Goal: Find specific page/section: Find specific page/section

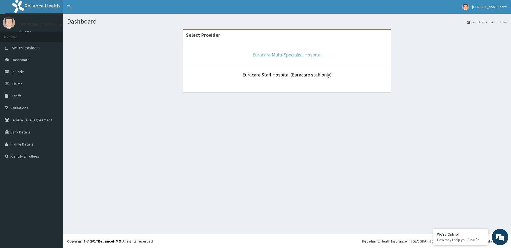
click at [268, 55] on link "Euracare Multi-Specialist Hospital" at bounding box center [286, 54] width 69 height 6
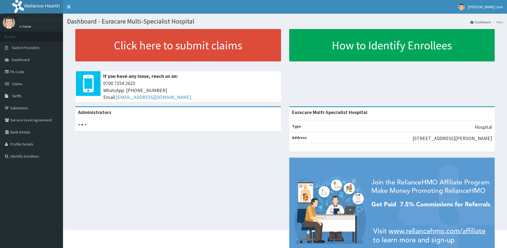
click at [13, 73] on link "PA Code" at bounding box center [31, 72] width 63 height 12
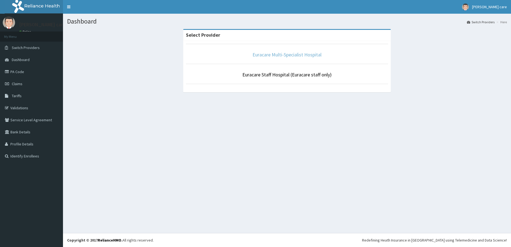
click at [272, 54] on link "Euracare Multi-Specialist Hospital" at bounding box center [286, 54] width 69 height 6
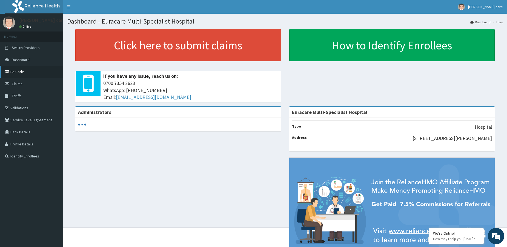
click at [18, 73] on link "PA Code" at bounding box center [31, 72] width 63 height 12
